Goal: Transaction & Acquisition: Purchase product/service

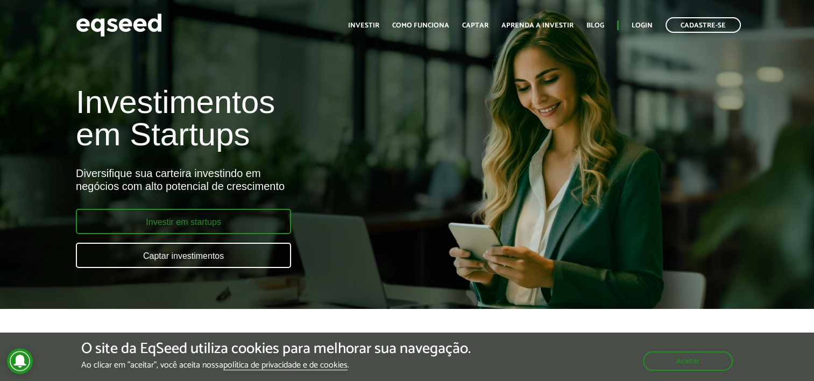
click at [202, 226] on link "Investir em startups" at bounding box center [183, 221] width 215 height 25
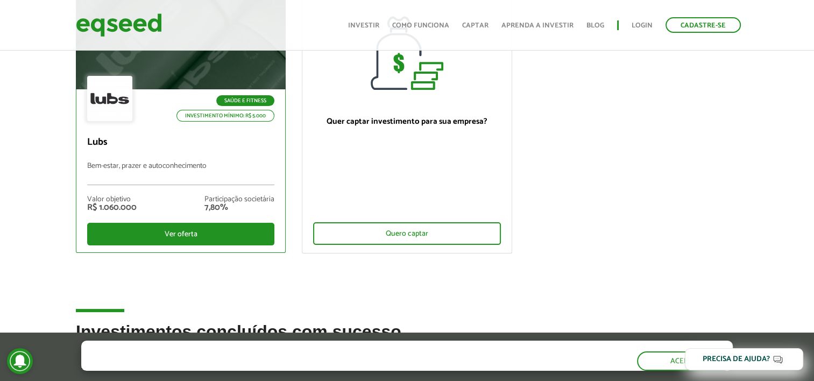
scroll to position [161, 0]
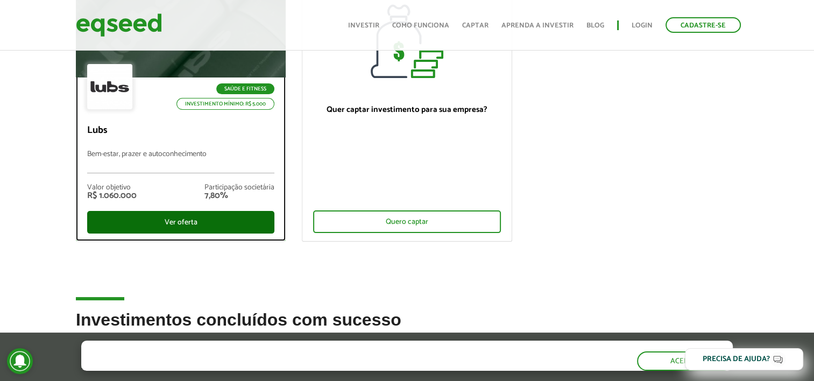
click at [189, 223] on div "Ver oferta" at bounding box center [180, 222] width 187 height 23
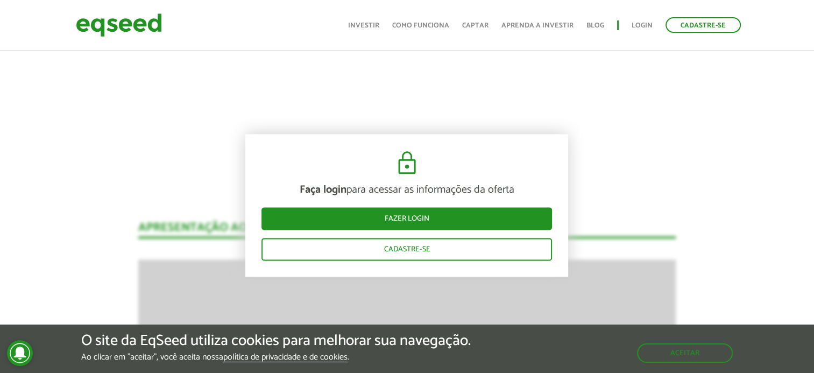
scroll to position [1373, 0]
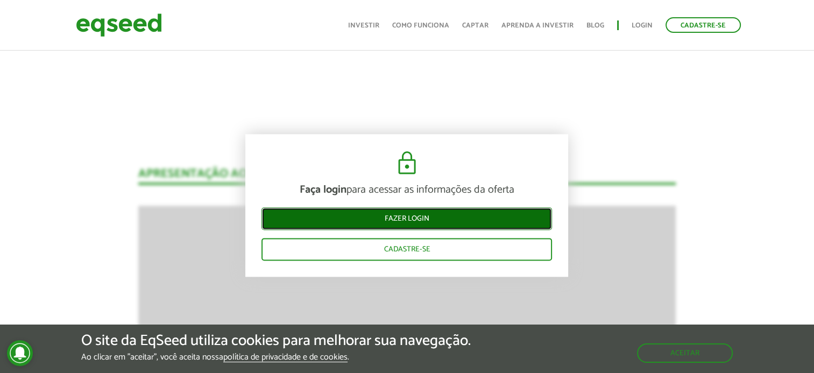
click at [370, 217] on link "Fazer login" at bounding box center [407, 219] width 291 height 23
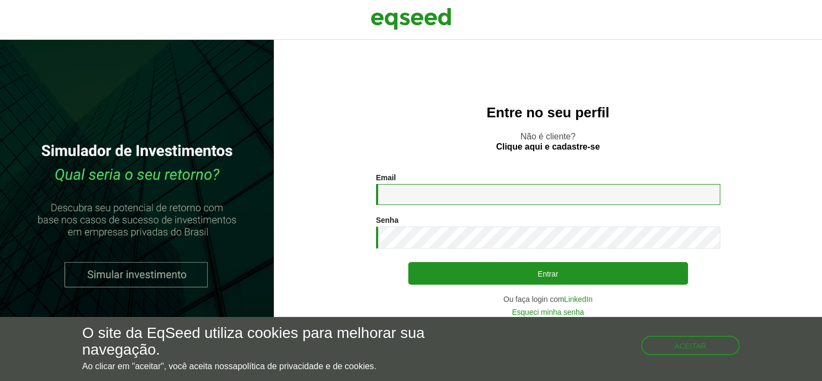
click at [389, 190] on input "Email *" at bounding box center [548, 194] width 344 height 21
type input "**********"
click at [395, 227] on div "Senha * Digite a senha que será usada em conjunto com seu e-mail." at bounding box center [548, 232] width 344 height 33
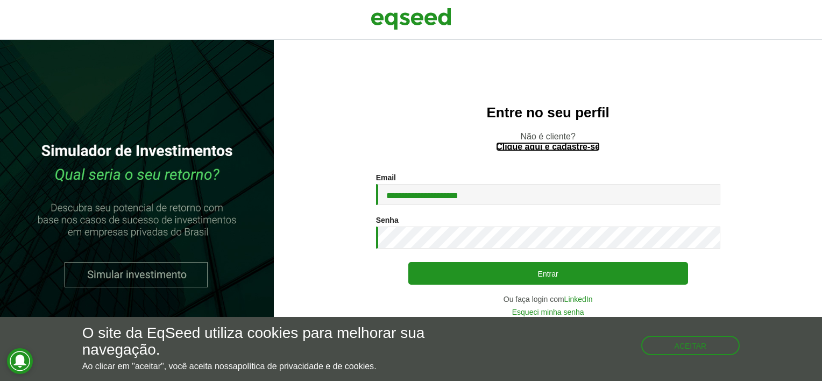
click at [552, 147] on link "Clique aqui e cadastre-se" at bounding box center [548, 147] width 104 height 9
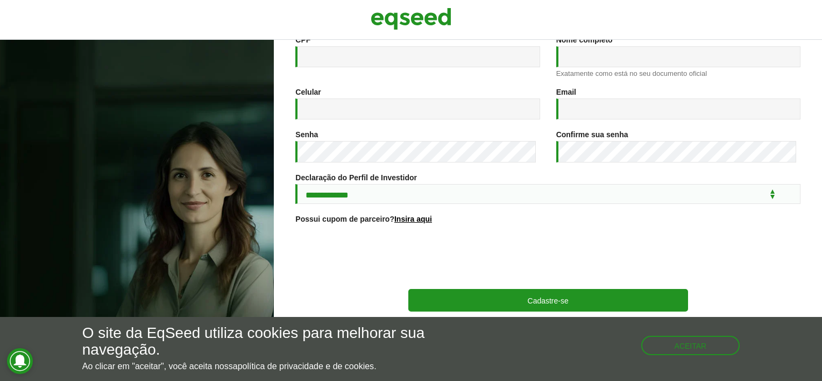
scroll to position [171, 0]
click at [765, 193] on select "**********" at bounding box center [547, 194] width 505 height 20
